Goal: Communication & Community: Ask a question

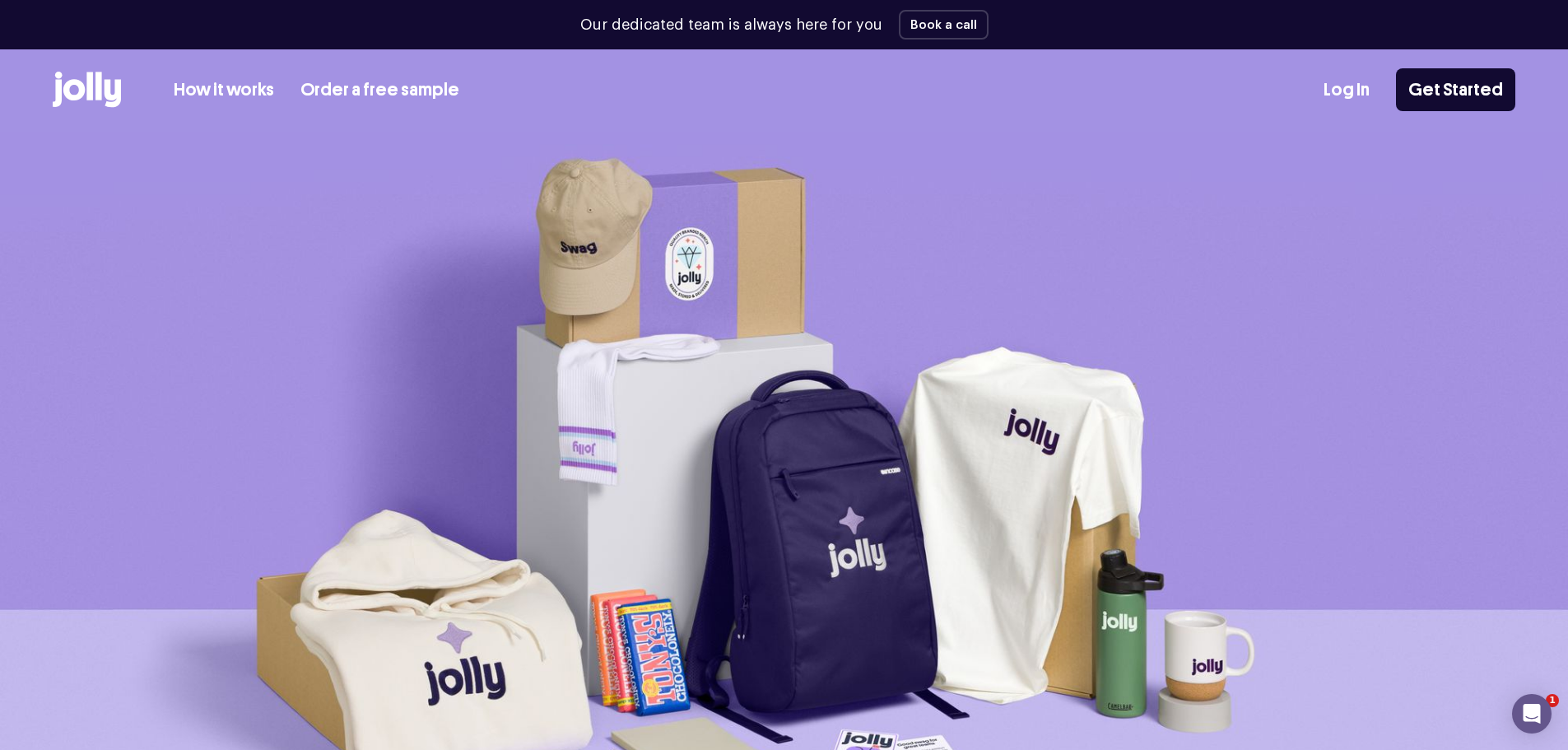
click at [1353, 89] on link "Log In" at bounding box center [1347, 90] width 46 height 27
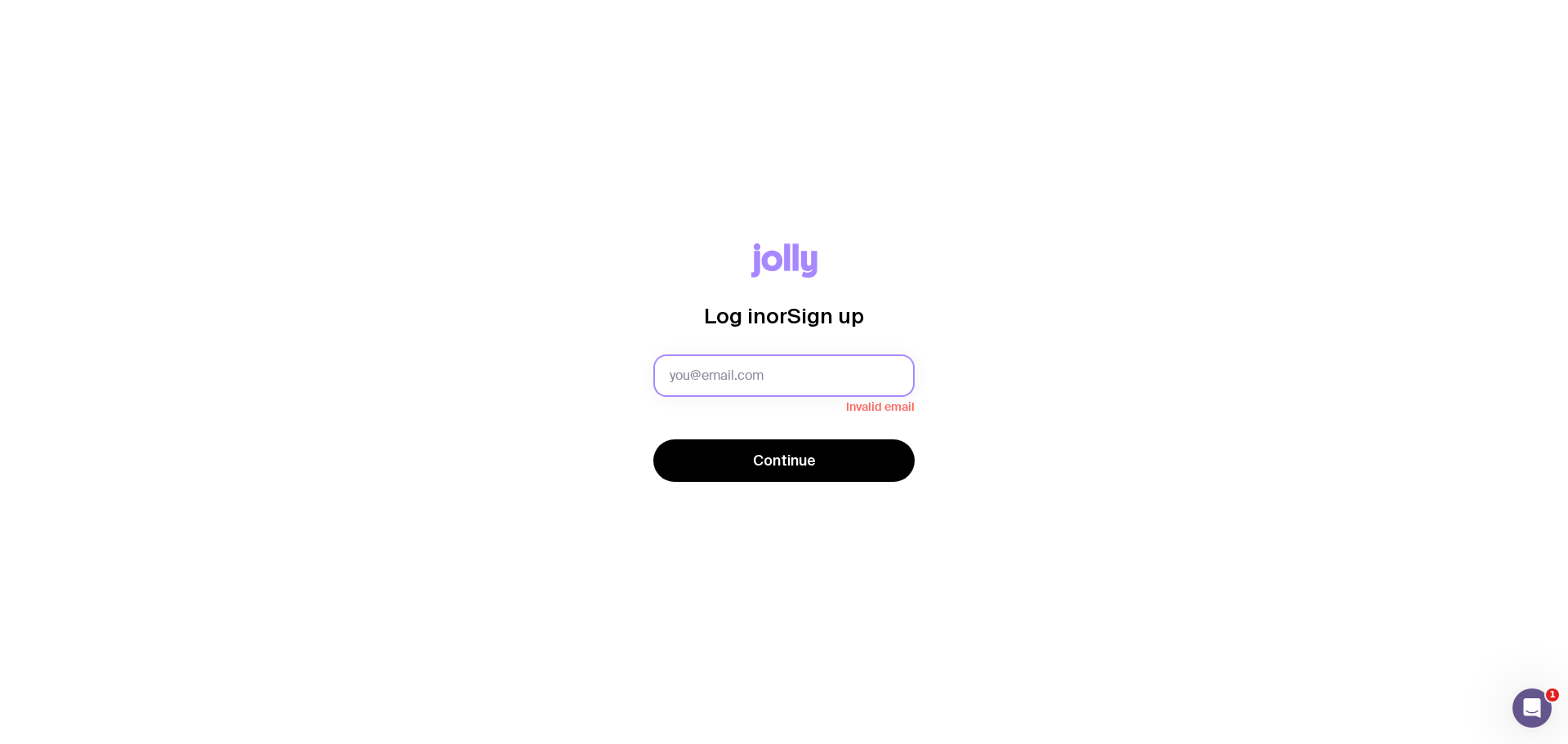
type input "katie.graham@safetrac.com"
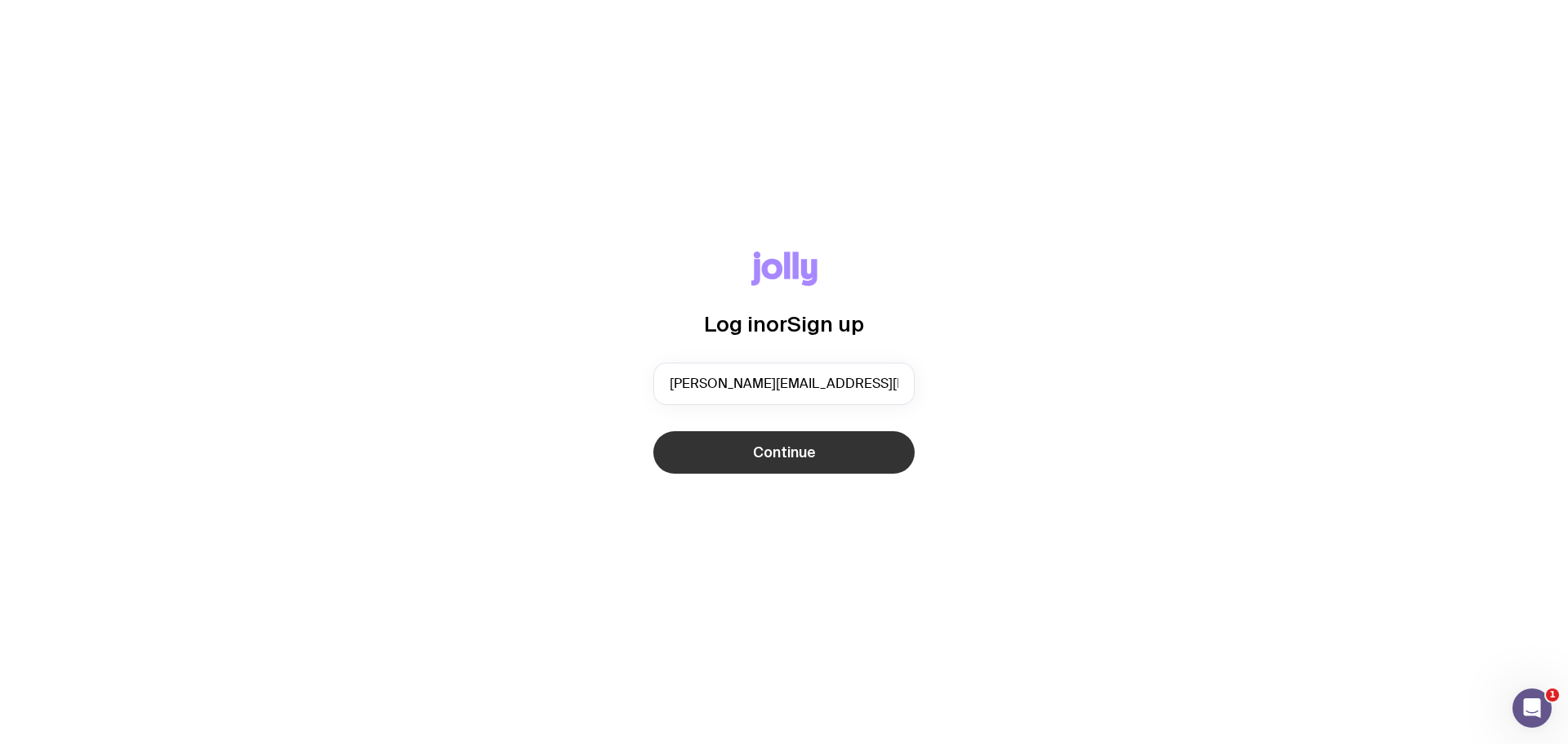
click at [840, 460] on button "Continue" at bounding box center [784, 453] width 261 height 43
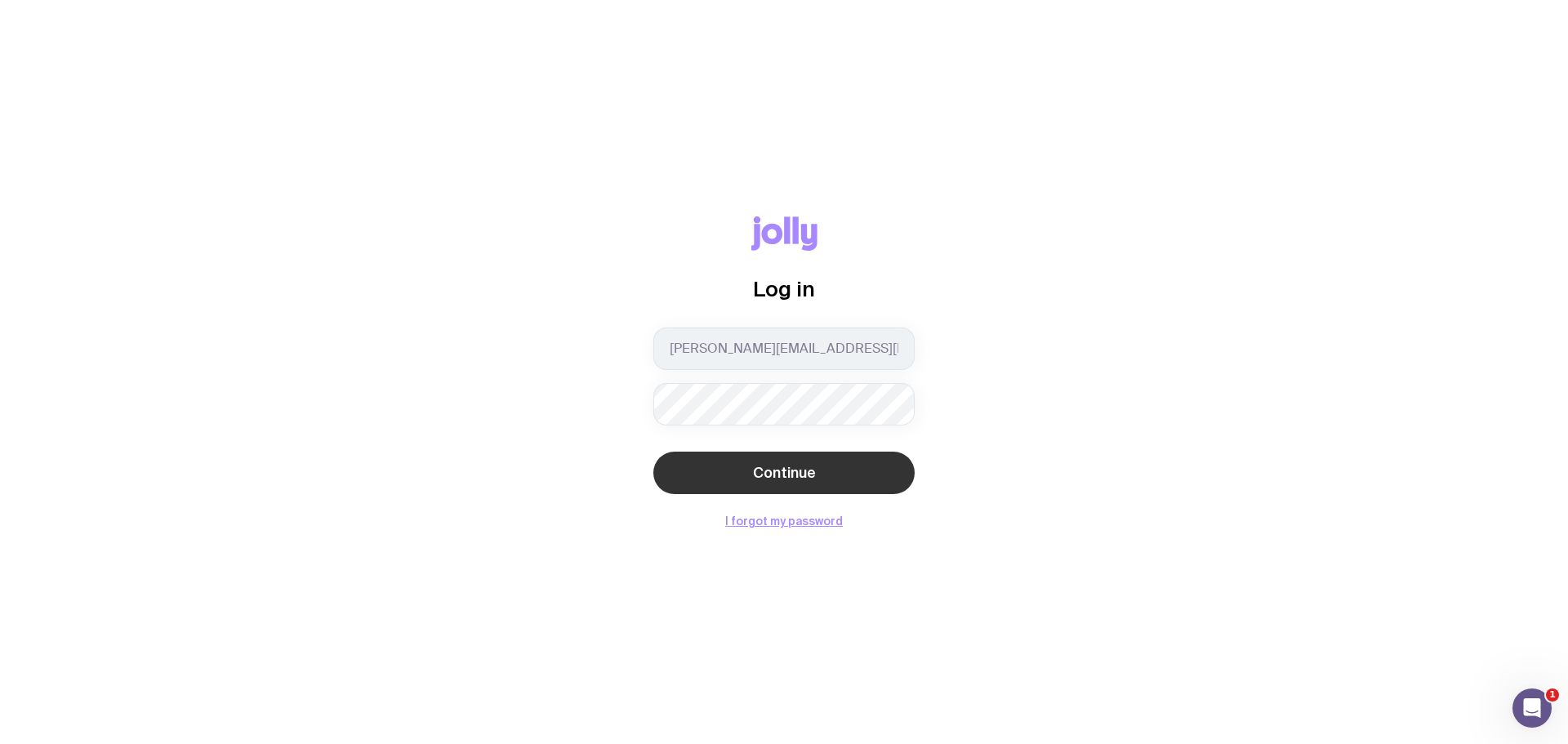
click at [790, 474] on span "Continue" at bounding box center [784, 473] width 63 height 20
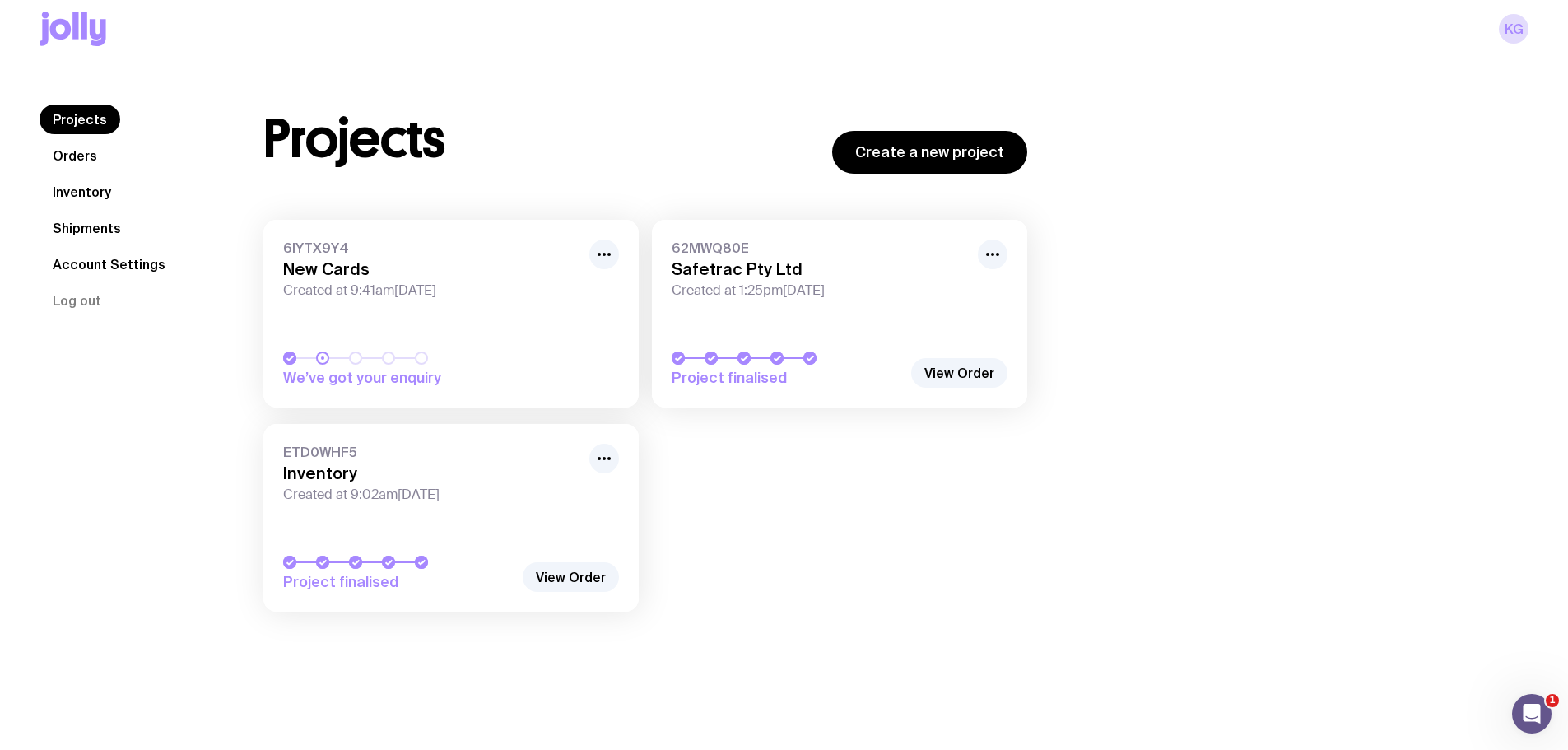
click at [80, 190] on link "Inventory" at bounding box center [82, 192] width 84 height 30
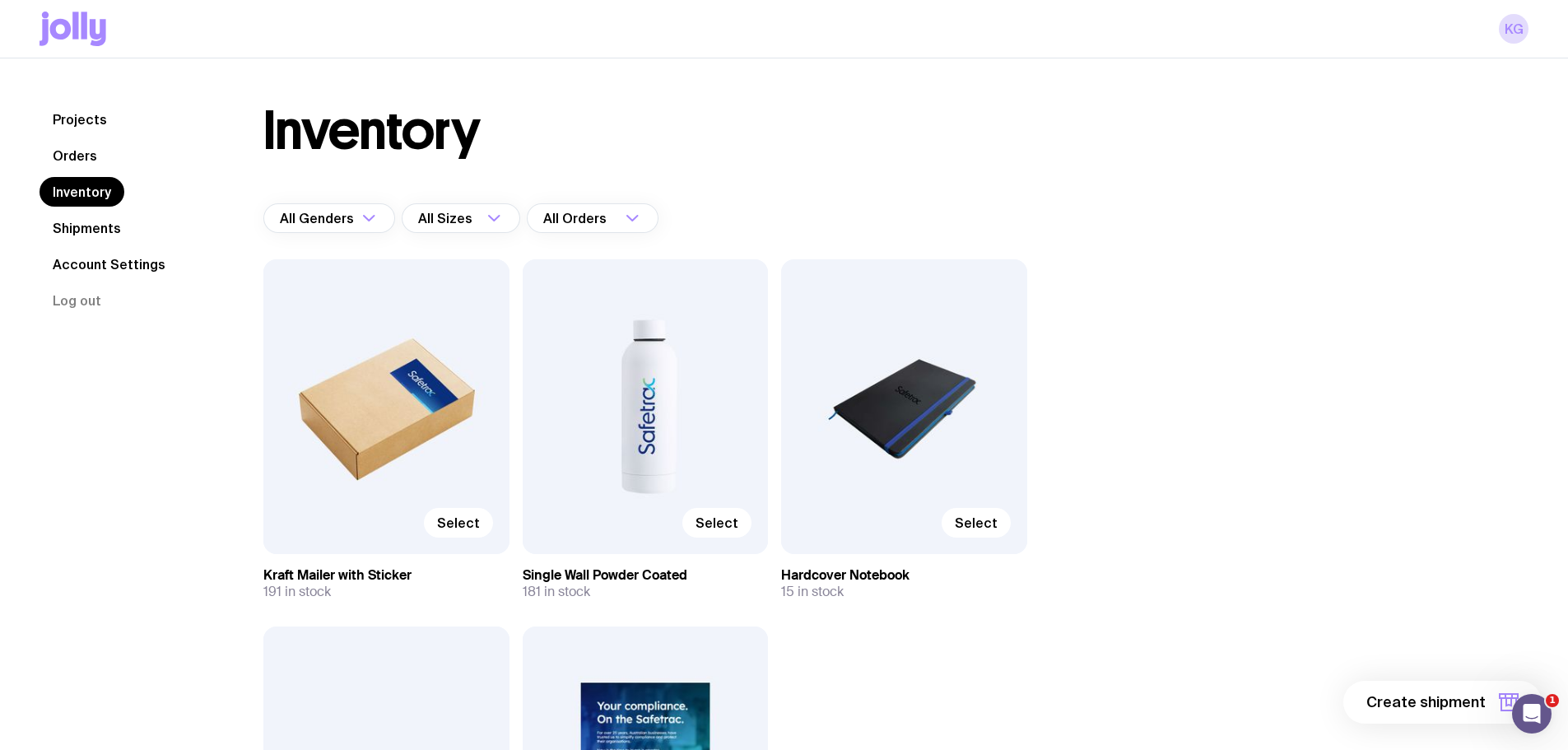
click at [79, 123] on link "Projects" at bounding box center [80, 119] width 80 height 30
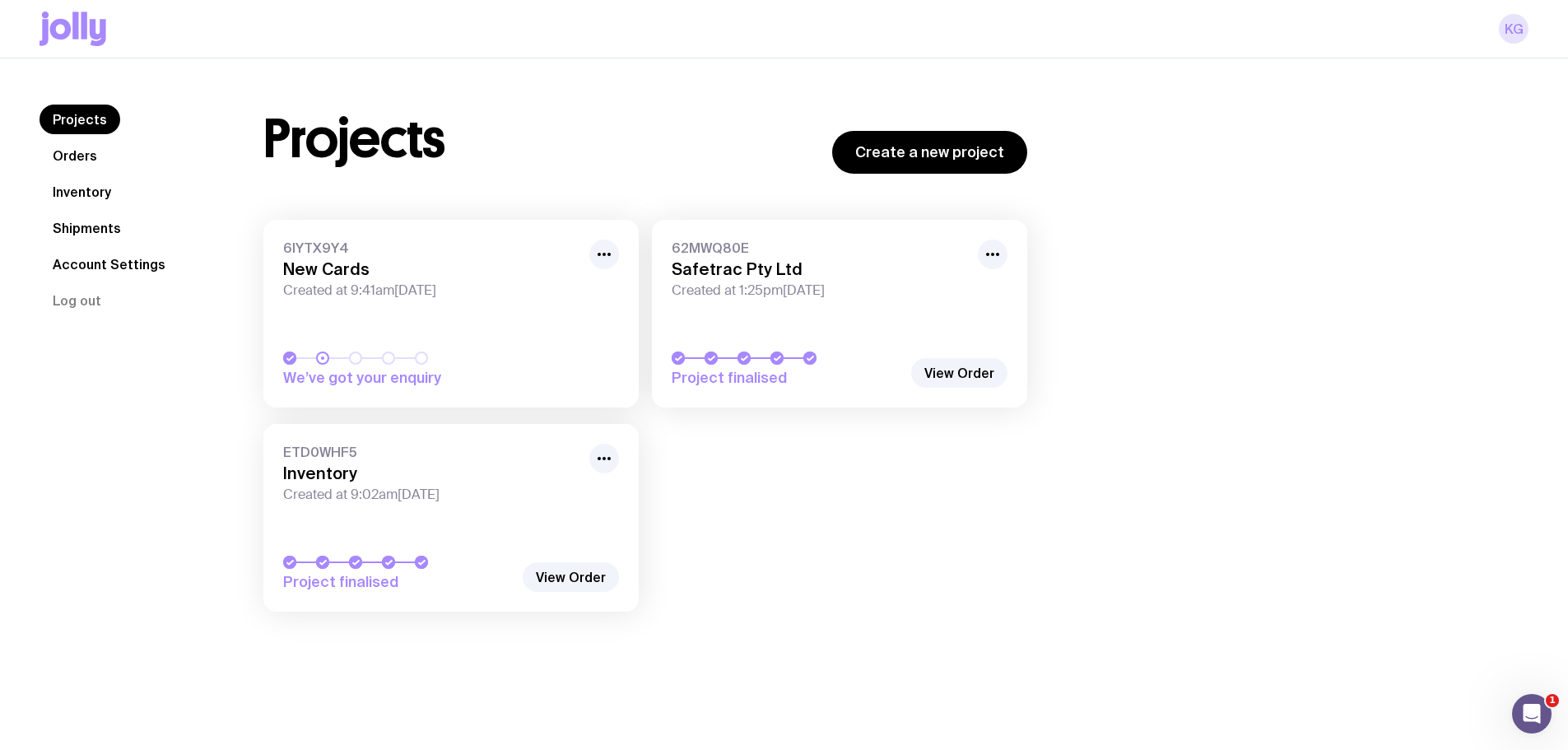
click at [1508, 33] on link "KG" at bounding box center [1513, 29] width 30 height 30
click at [74, 31] on icon at bounding box center [75, 25] width 6 height 27
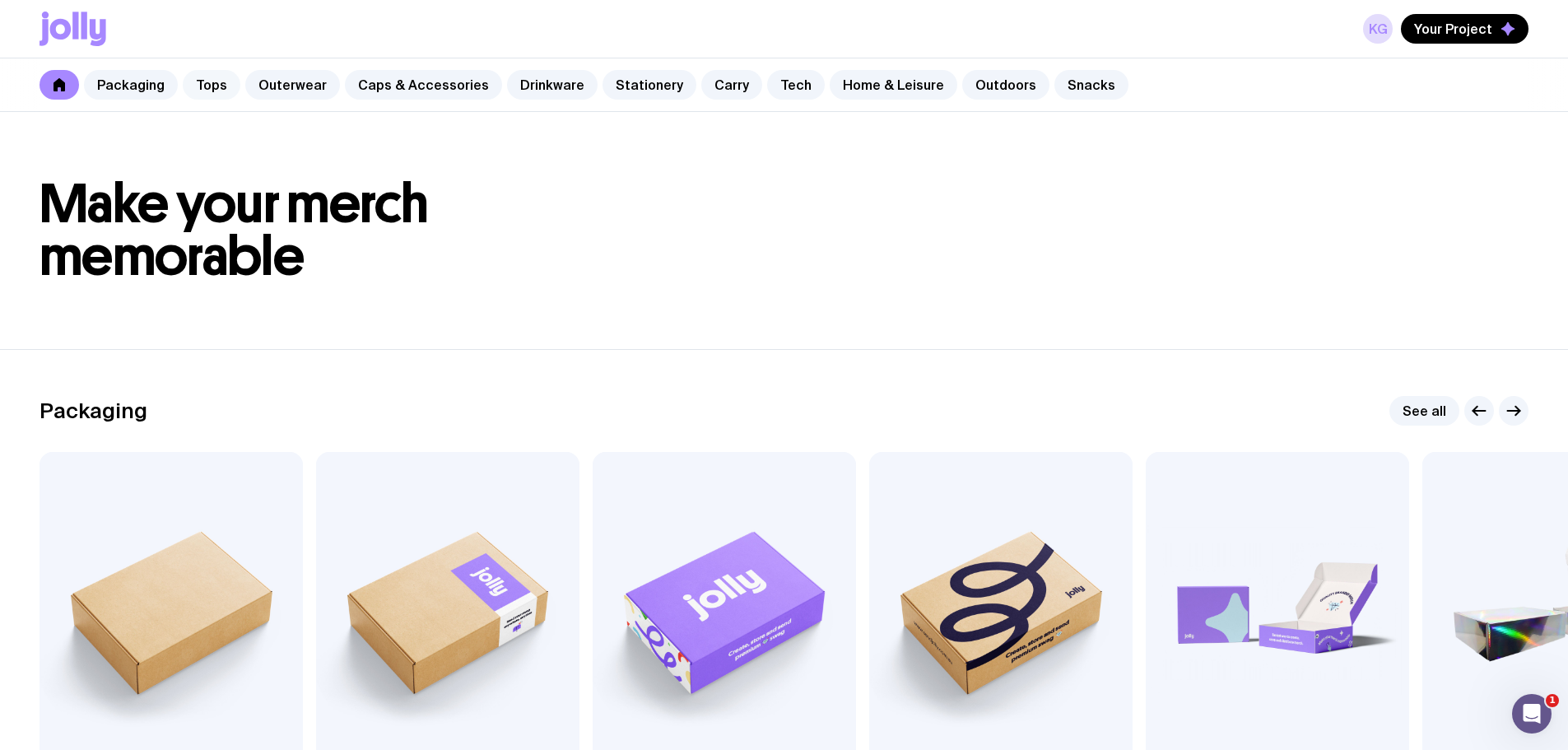
click at [203, 75] on link "Tops" at bounding box center [212, 85] width 58 height 30
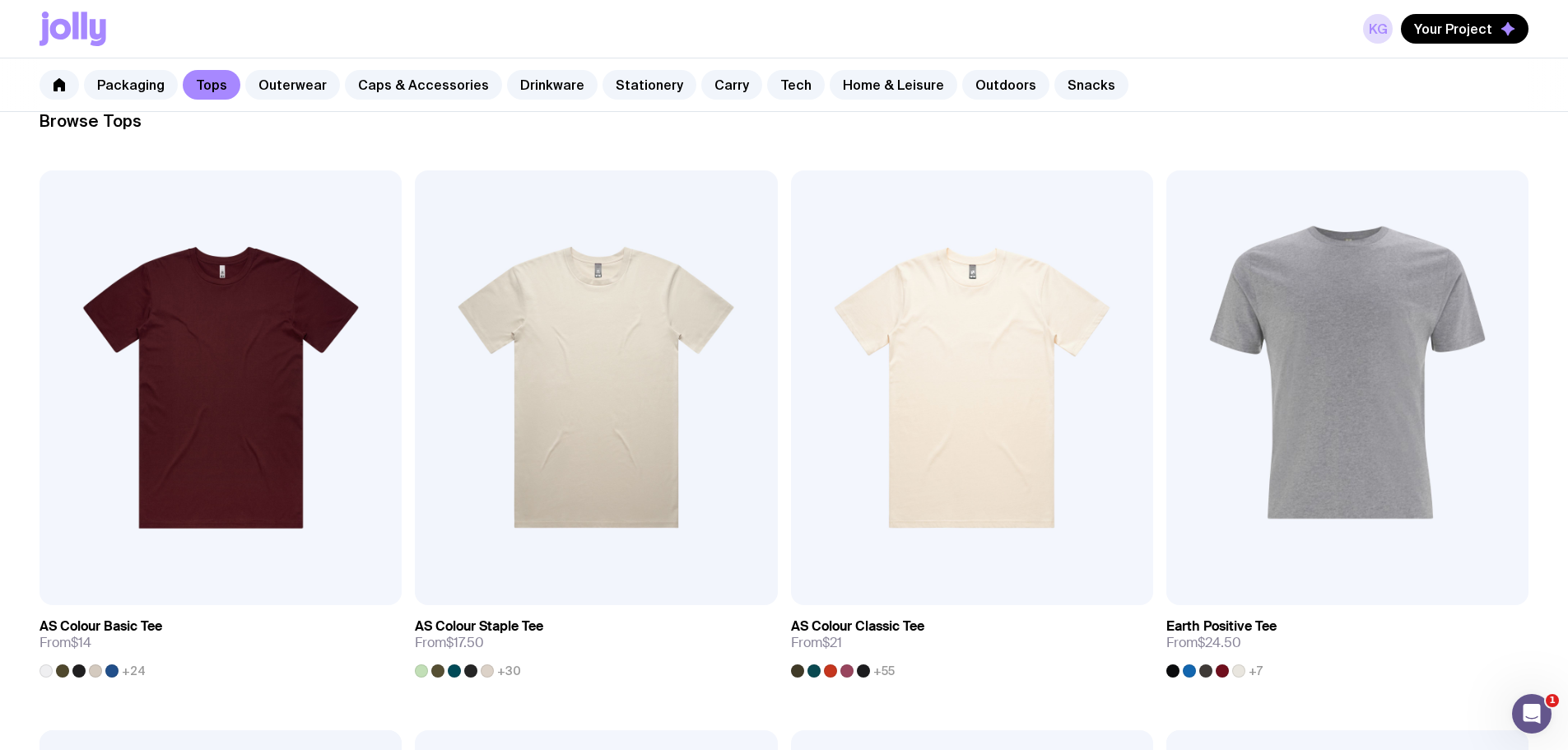
scroll to position [329, 0]
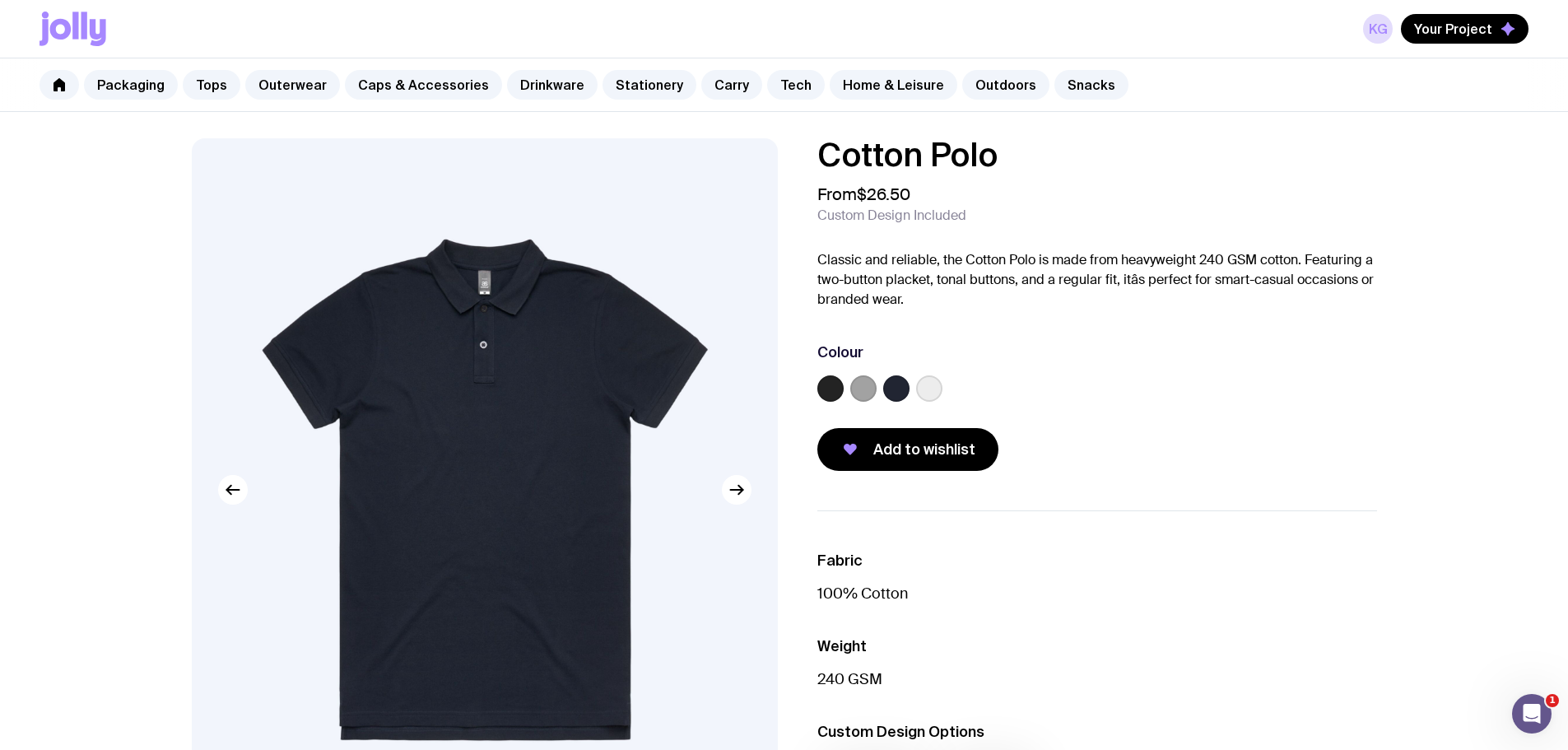
click at [869, 384] on label at bounding box center [863, 389] width 27 height 27
click at [0, 0] on input "radio" at bounding box center [0, 0] width 0 height 0
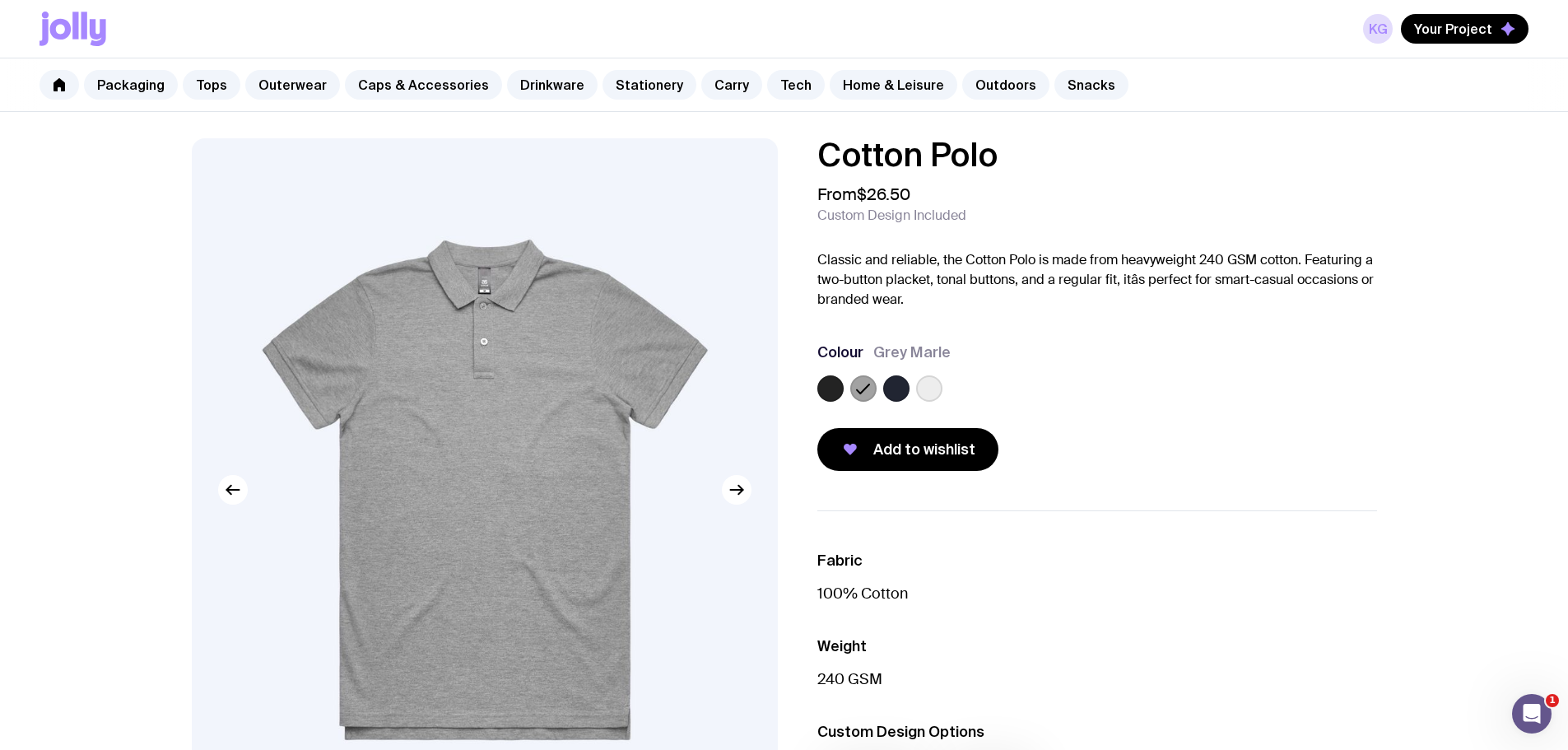
click at [893, 388] on label at bounding box center [896, 389] width 27 height 27
click at [0, 0] on input "radio" at bounding box center [0, 0] width 0 height 0
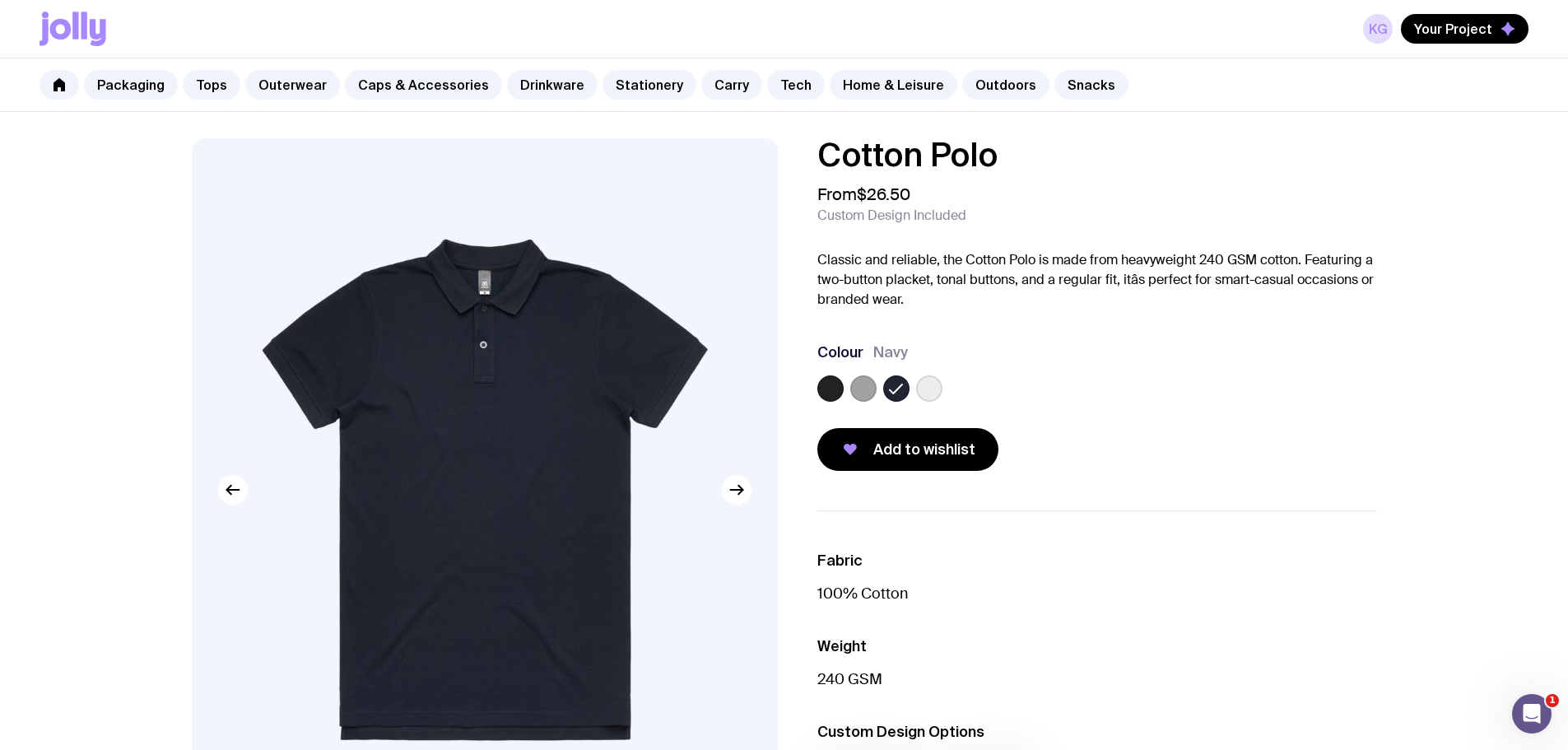
drag, startPoint x: 928, startPoint y: 391, endPoint x: 1073, endPoint y: 377, distance: 145.7
click at [1073, 380] on div at bounding box center [1098, 392] width 560 height 33
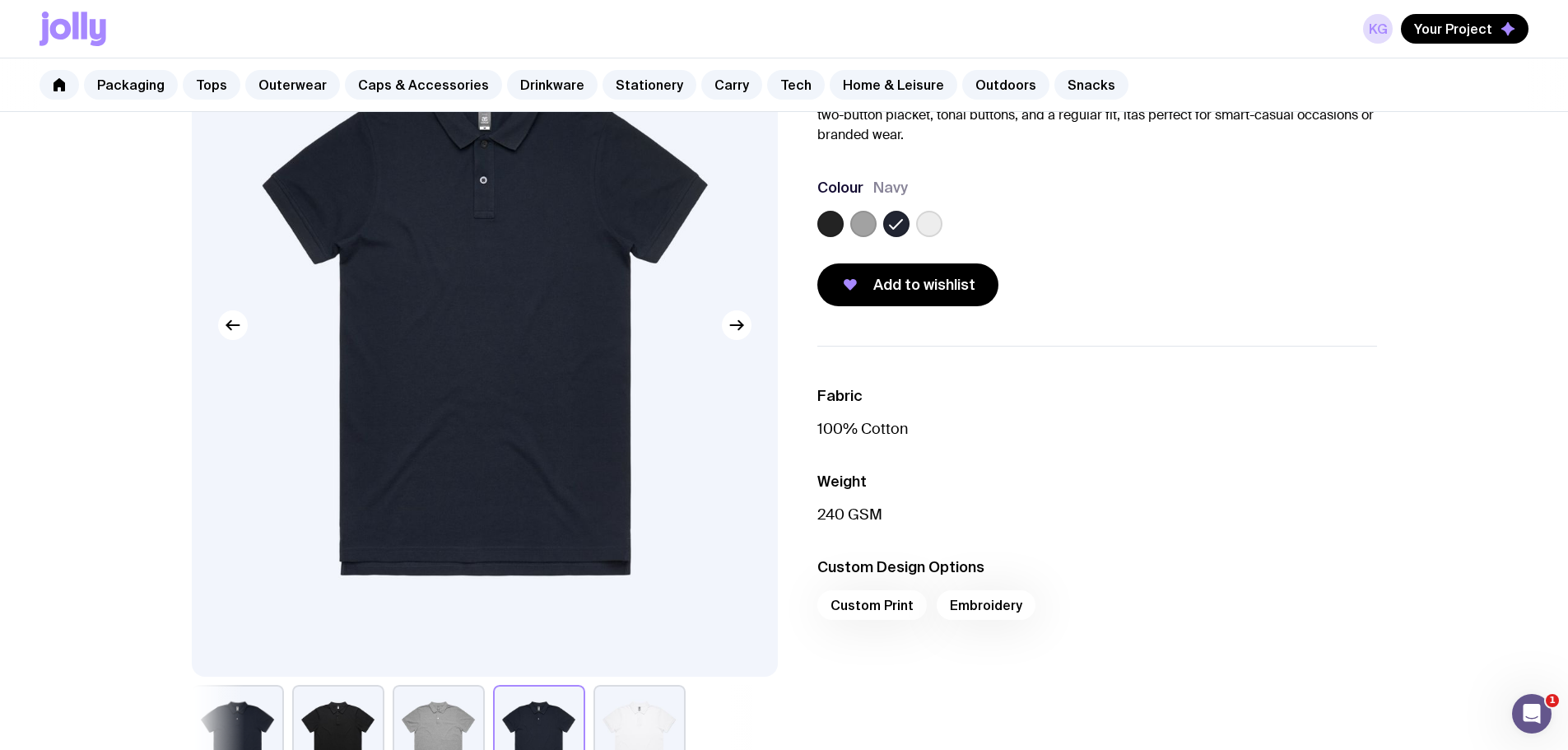
scroll to position [247, 0]
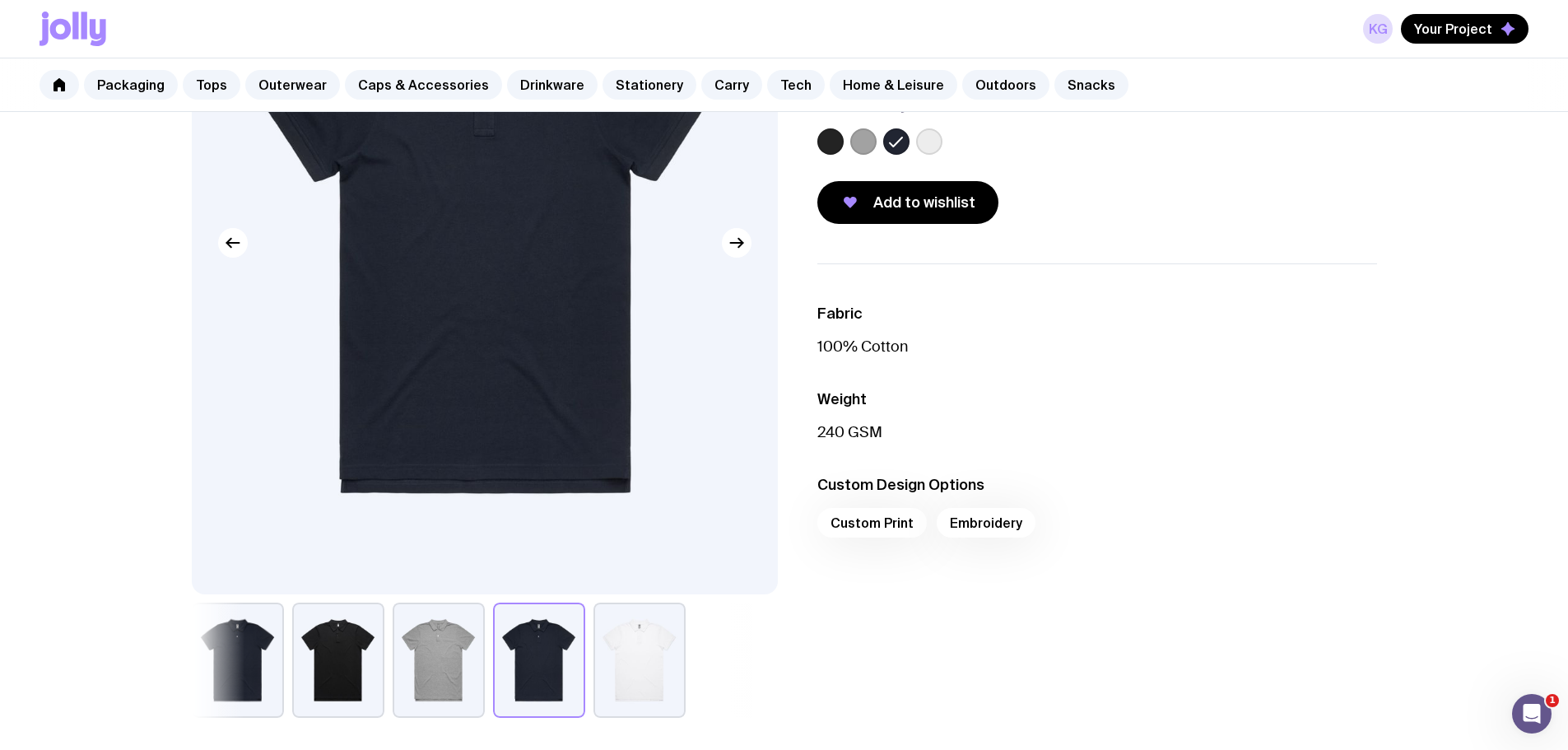
click at [890, 524] on div "Custom Print Embroidery" at bounding box center [1098, 528] width 560 height 40
click at [1003, 528] on div "Custom Print Embroidery" at bounding box center [1098, 528] width 560 height 40
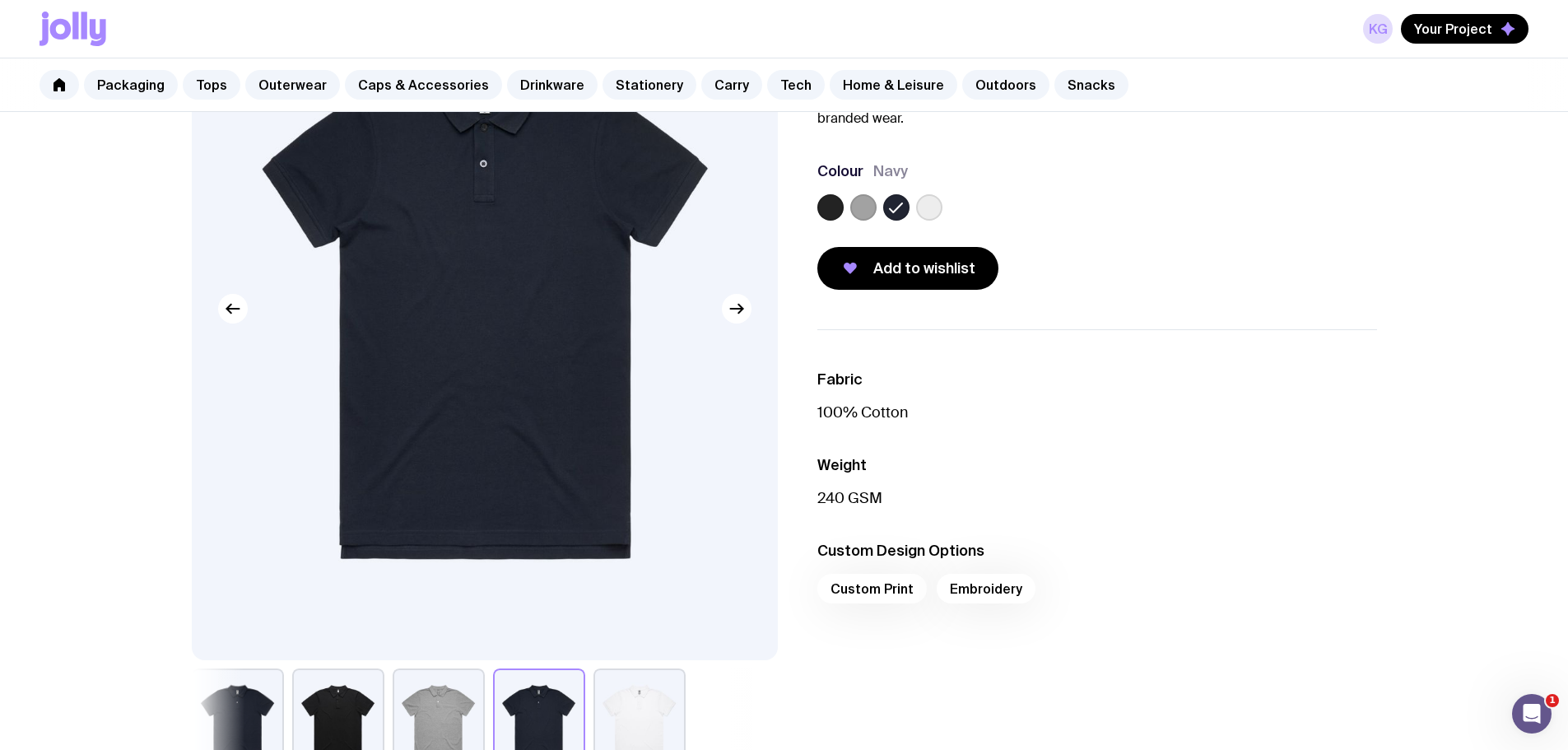
scroll to position [82, 0]
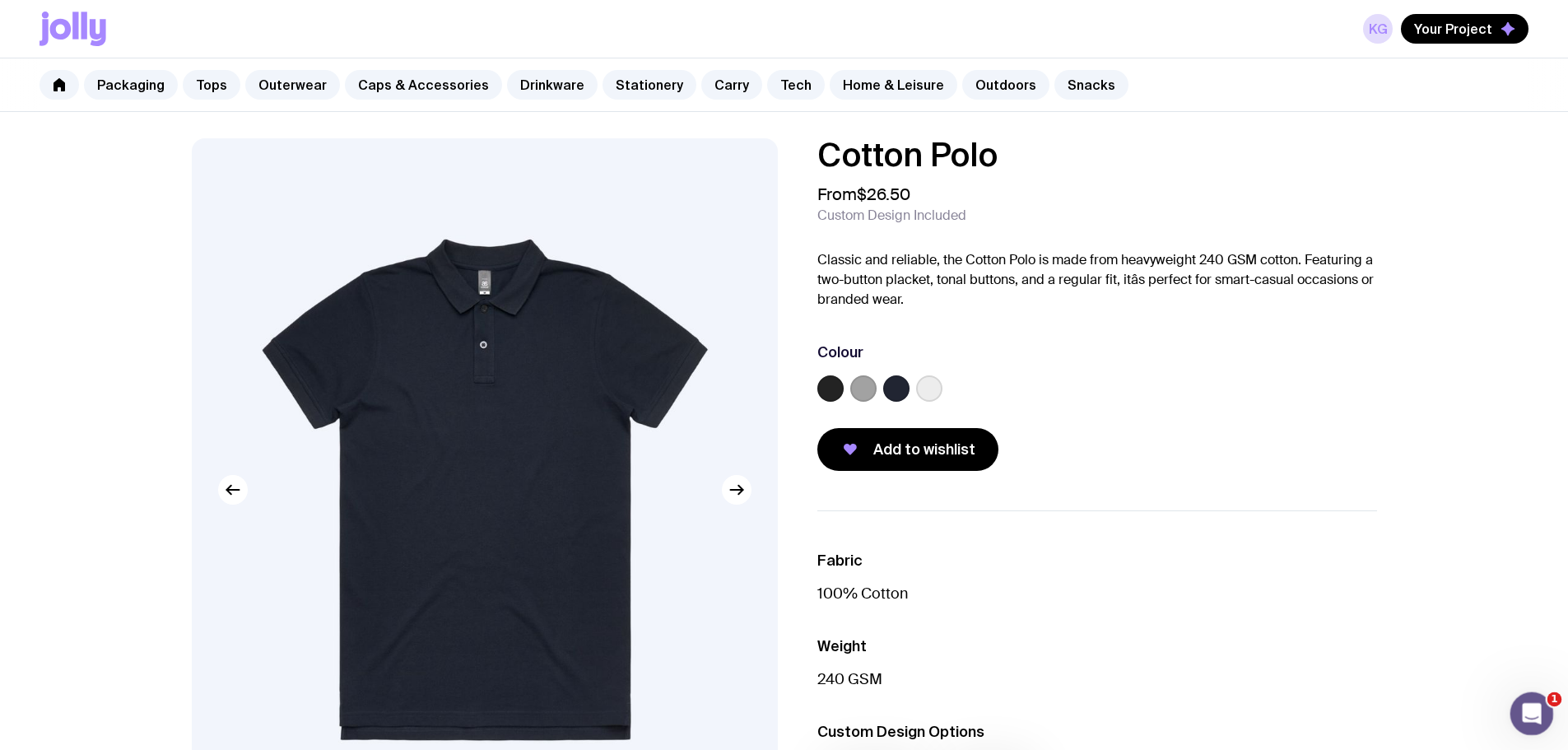
click at [1530, 711] on icon "Open Intercom Messenger" at bounding box center [1529, 712] width 27 height 27
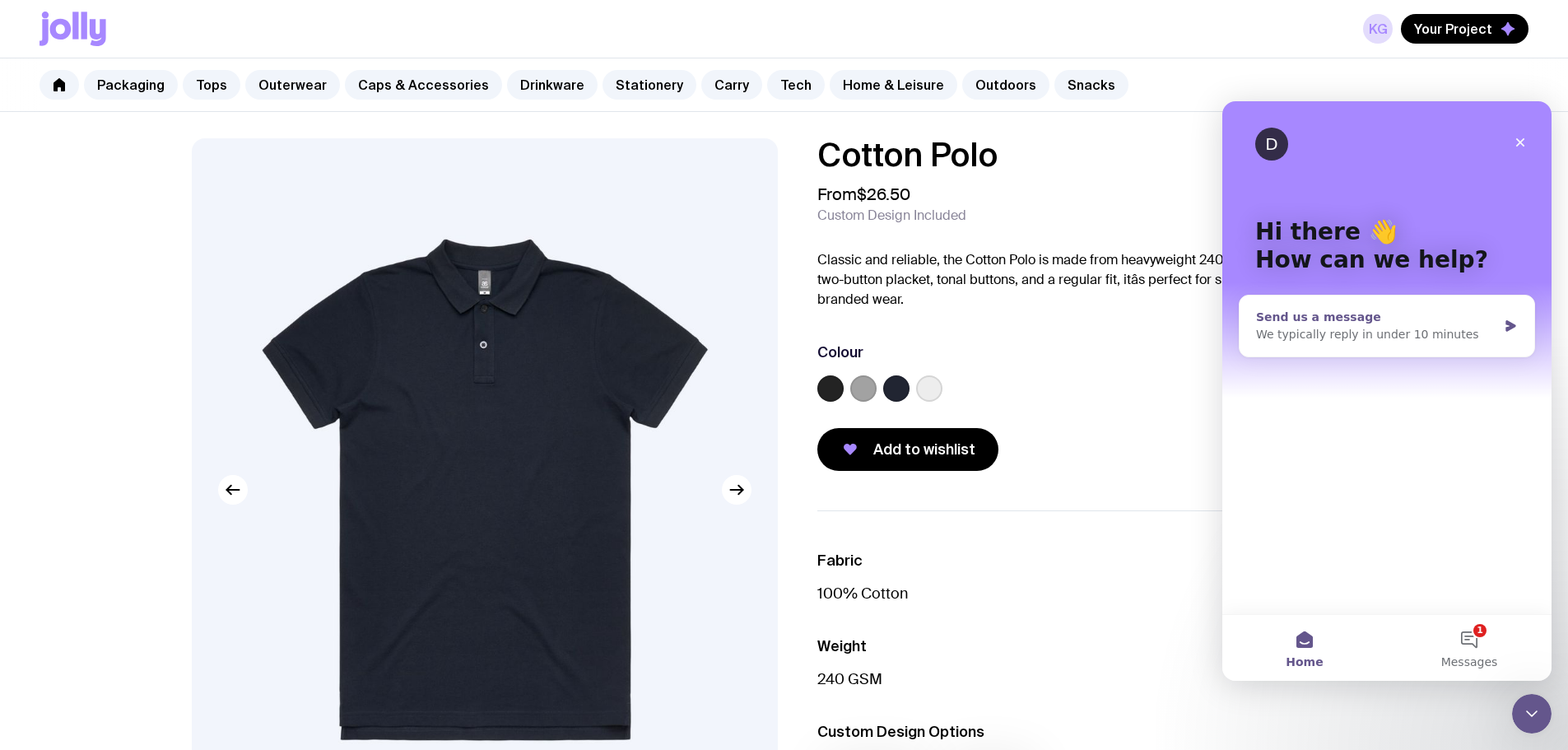
click at [1340, 323] on div "Send us a message" at bounding box center [1376, 317] width 241 height 17
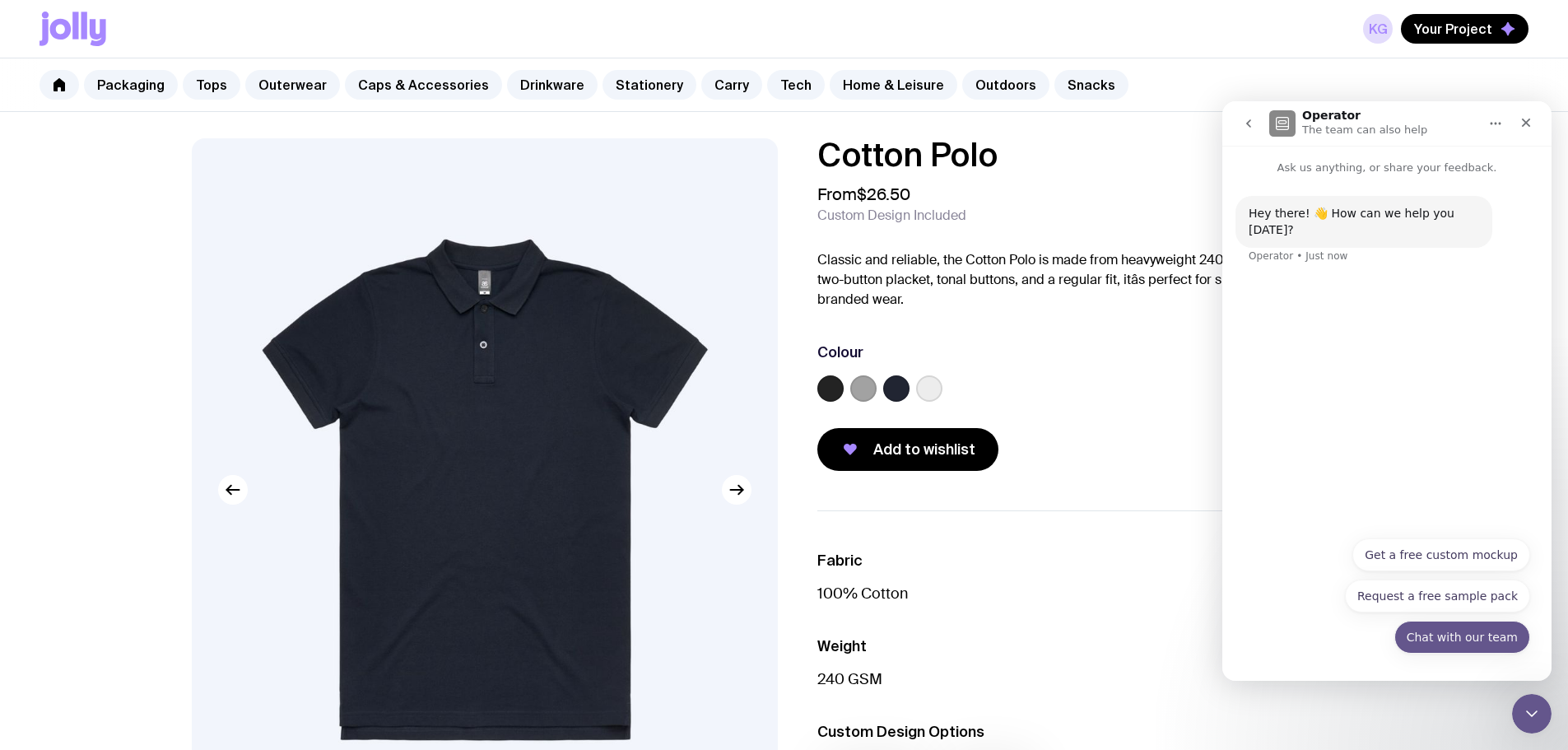
click at [1440, 636] on button "Chat with our team" at bounding box center [1462, 637] width 136 height 33
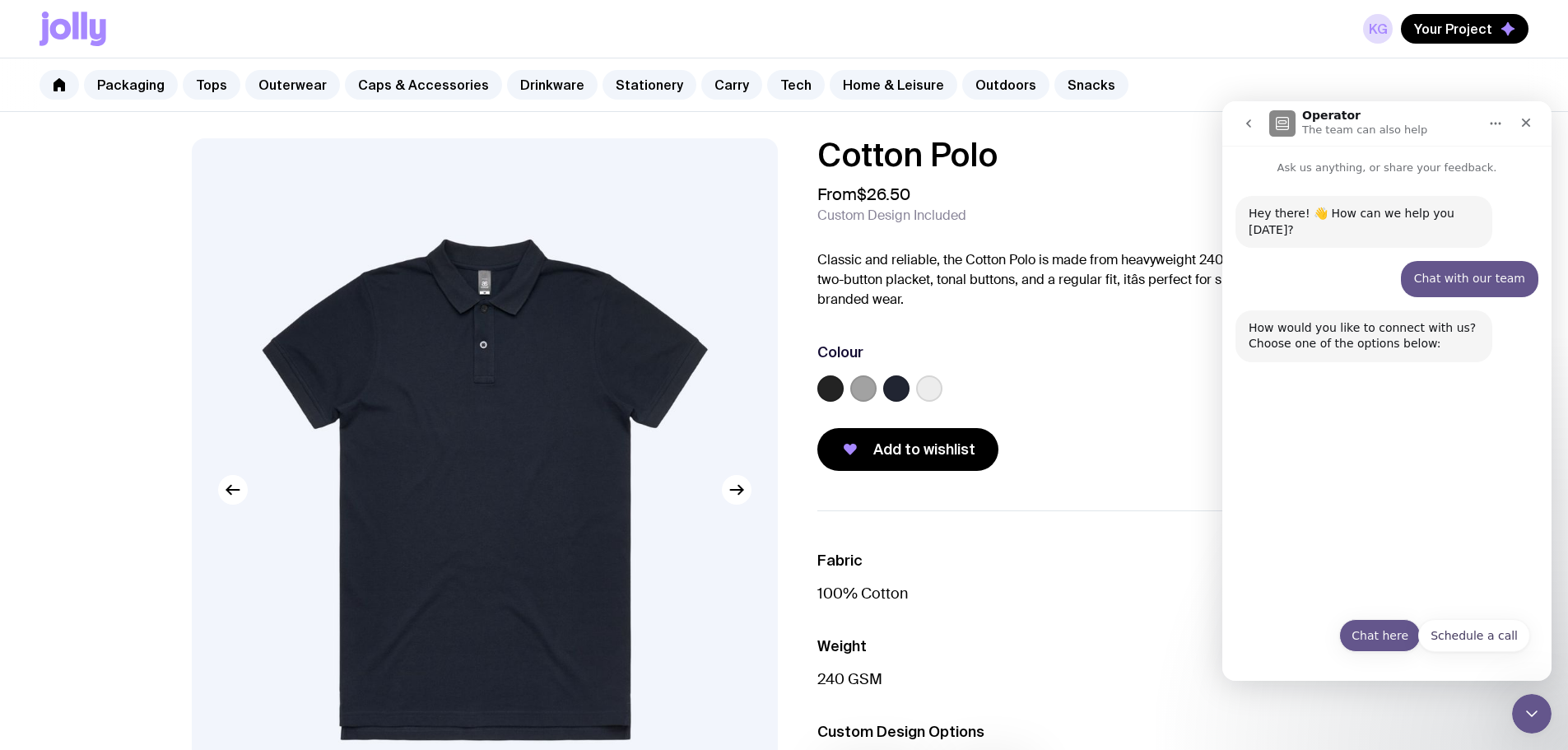
click at [1374, 641] on button "Chat here" at bounding box center [1379, 636] width 81 height 33
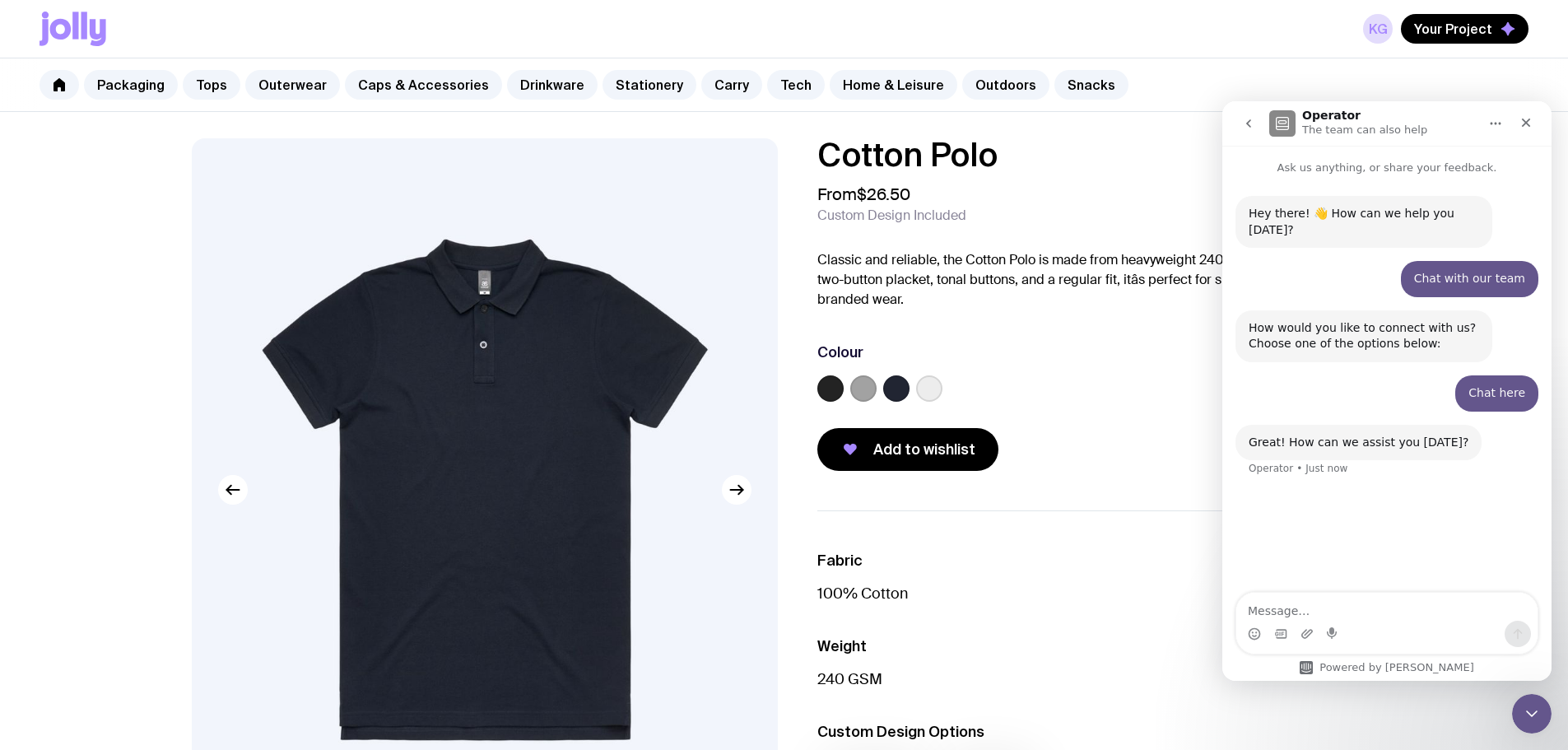
click at [1313, 605] on textarea "Message…" at bounding box center [1387, 607] width 302 height 28
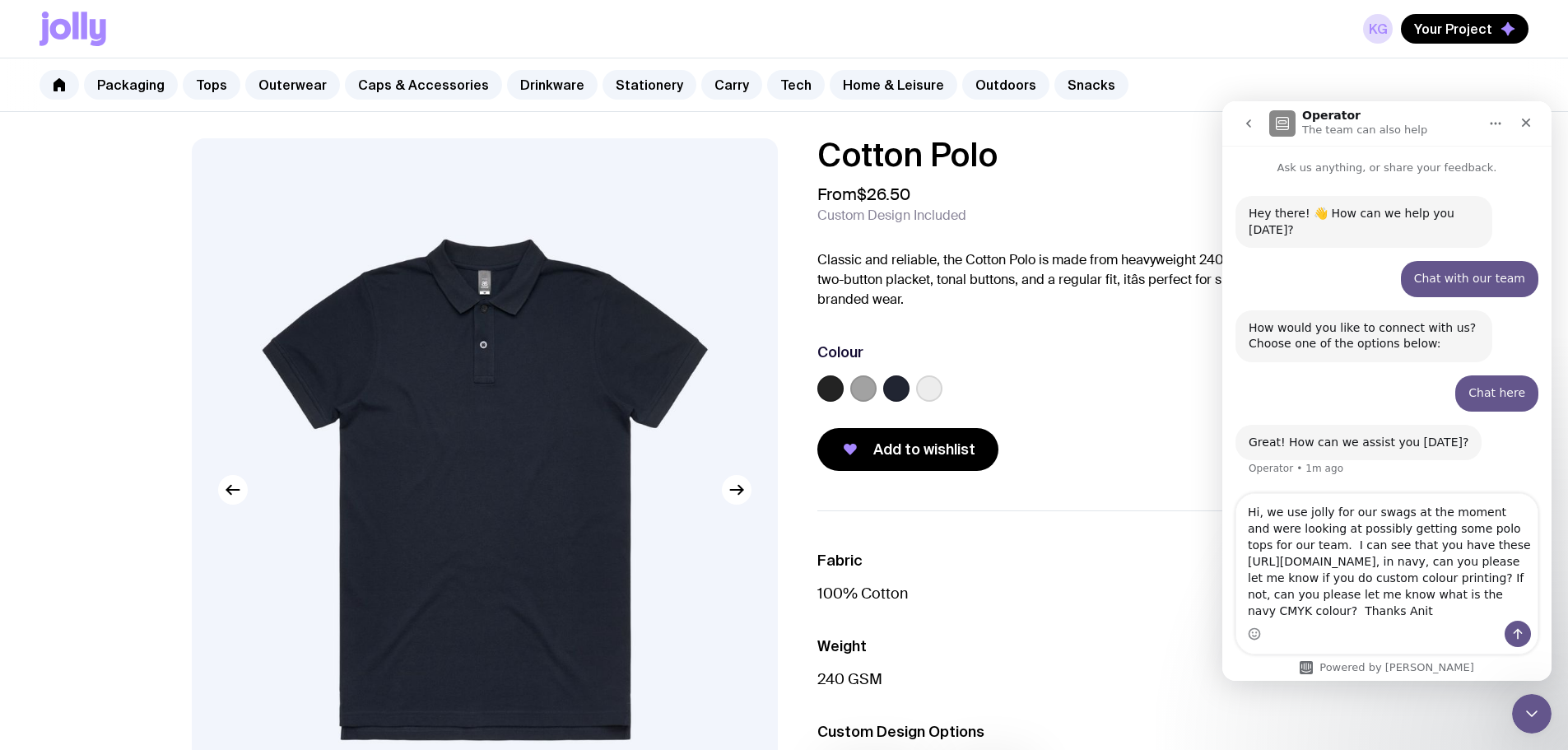
type textarea "Hi, we use jolly for our swags at the moment and were looking at possibly getti…"
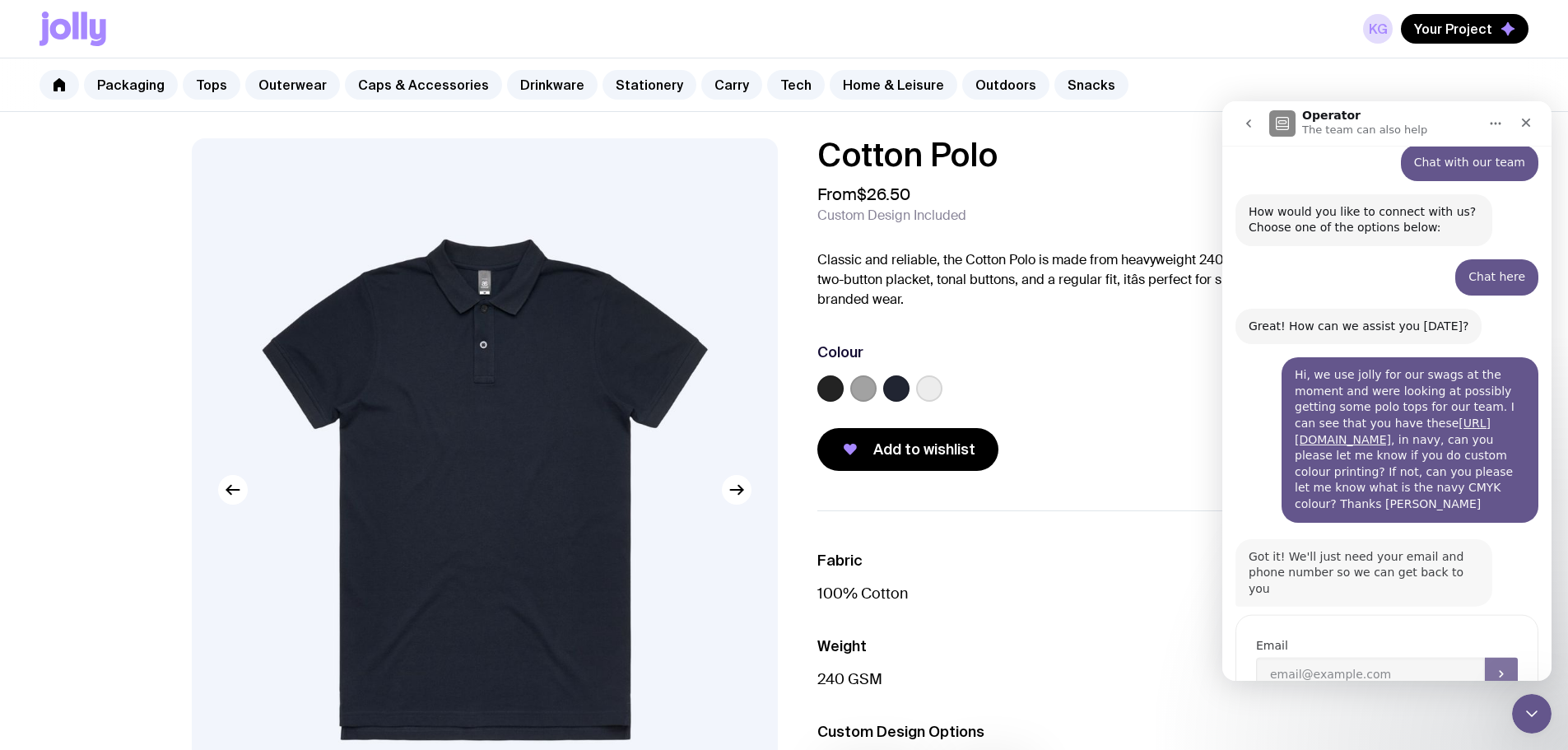
scroll to position [155, 0]
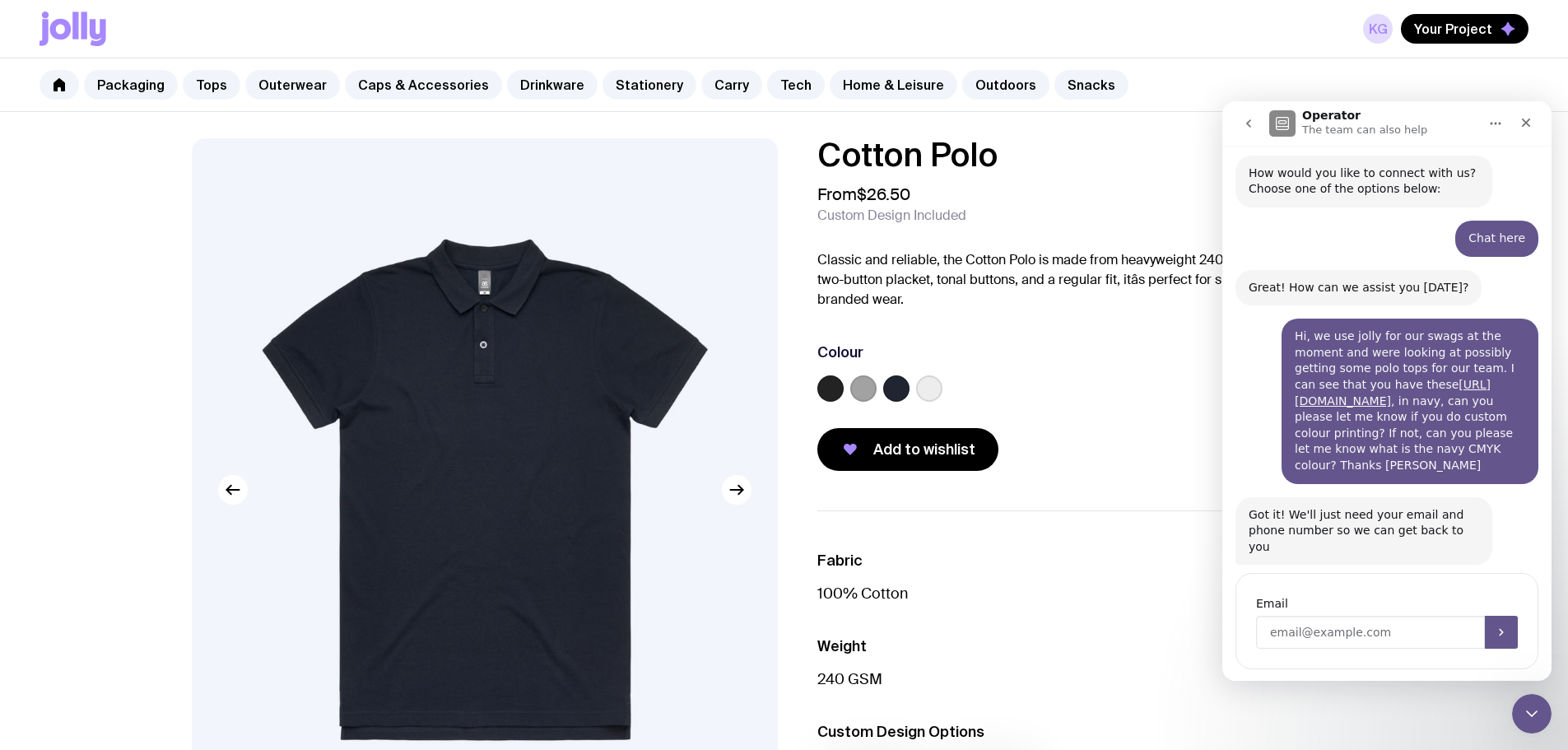
click at [1373, 616] on input "Enter your email" at bounding box center [1370, 632] width 229 height 33
drag, startPoint x: 1323, startPoint y: 404, endPoint x: 1286, endPoint y: 390, distance: 39.6
click at [1295, 390] on div "Hi, we use jolly for our swags at the moment and were looking at possibly getti…" at bounding box center [1410, 400] width 230 height 145
copy div "[URL][DOMAIN_NAME] ,"
click at [1524, 125] on icon "Close" at bounding box center [1526, 123] width 9 height 9
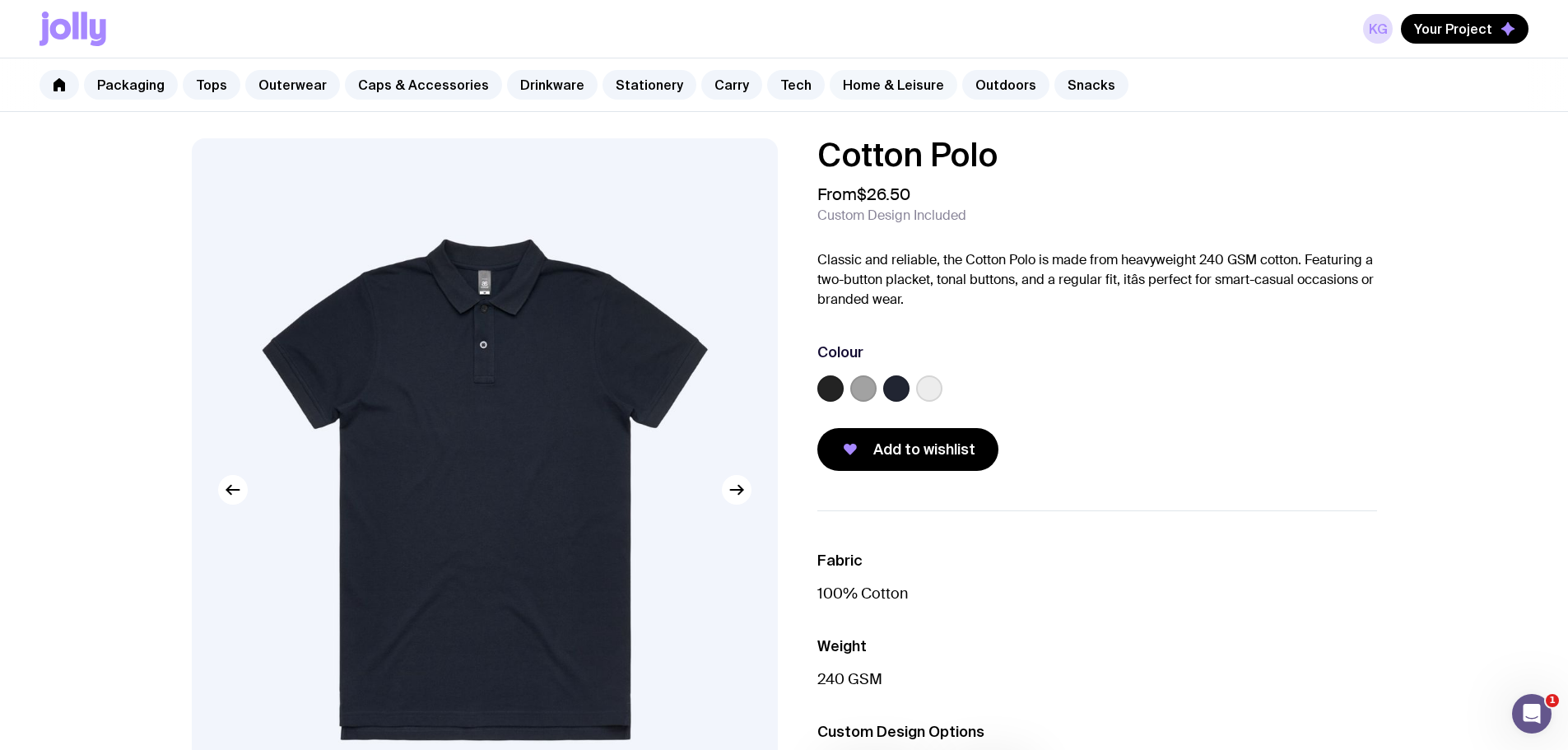
click at [860, 86] on link "Home & Leisure" at bounding box center [893, 85] width 128 height 30
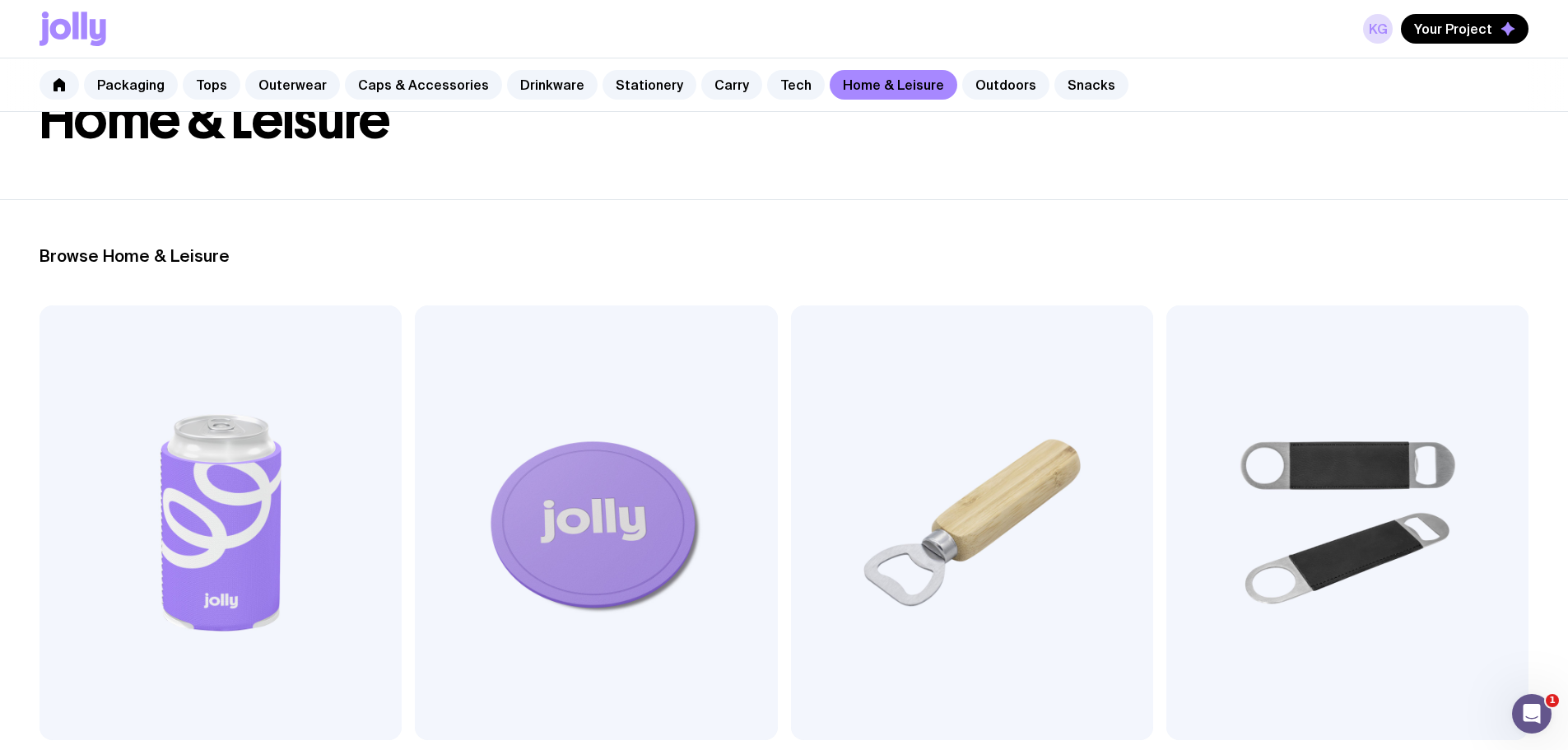
scroll to position [82, 0]
